Goal: Navigation & Orientation: Find specific page/section

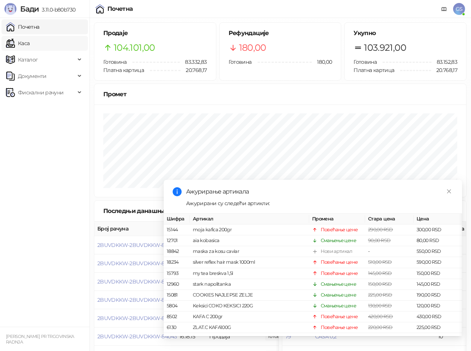
click at [29, 40] on link "Каса" at bounding box center [17, 43] width 23 height 15
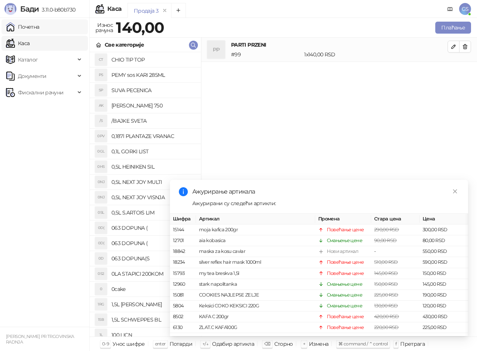
click at [39, 26] on link "Почетна" at bounding box center [23, 26] width 34 height 15
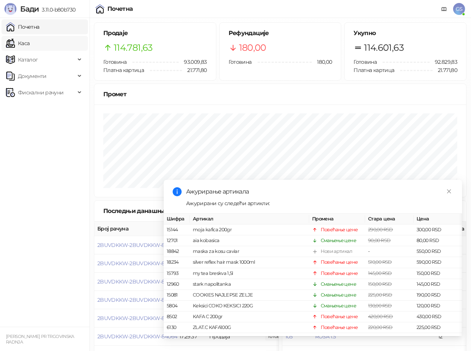
click at [29, 45] on link "Каса" at bounding box center [17, 43] width 23 height 15
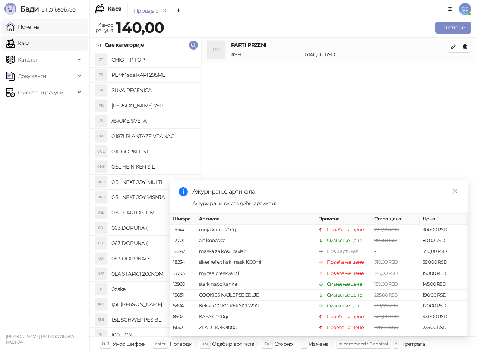
click at [39, 28] on link "Почетна" at bounding box center [23, 26] width 34 height 15
